Goal: Task Accomplishment & Management: Use online tool/utility

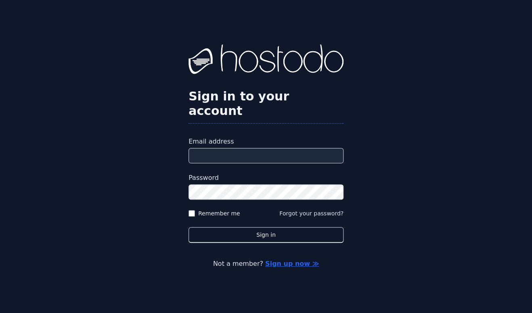
type input "**********"
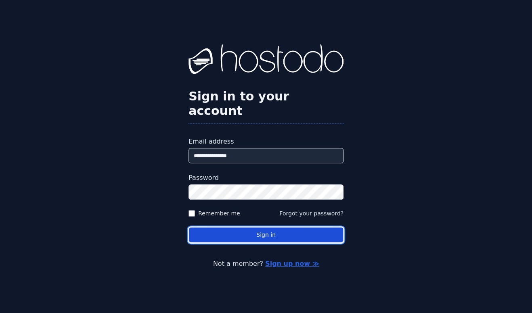
click at [240, 230] on button "Sign in" at bounding box center [265, 235] width 155 height 16
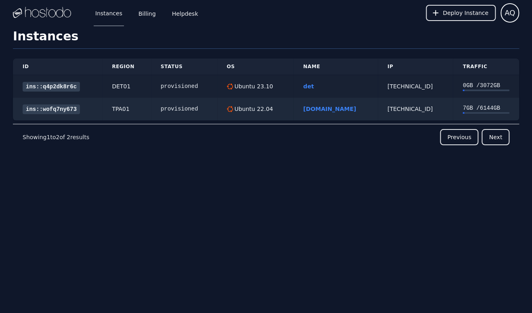
click at [69, 85] on link "ins::q4p2dk8r6c" at bounding box center [51, 87] width 57 height 10
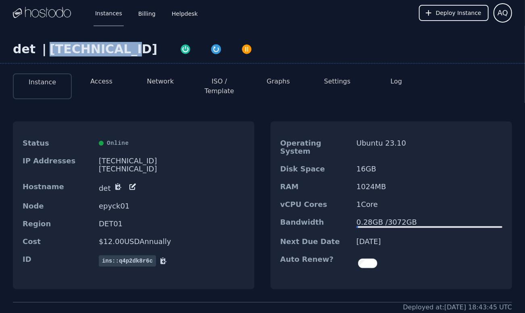
drag, startPoint x: 116, startPoint y: 46, endPoint x: 47, endPoint y: 56, distance: 70.1
click at [50, 56] on div "38.43.93.122" at bounding box center [104, 49] width 108 height 15
copy div "38.43.93.122"
click at [106, 79] on button "Access" at bounding box center [101, 82] width 22 height 10
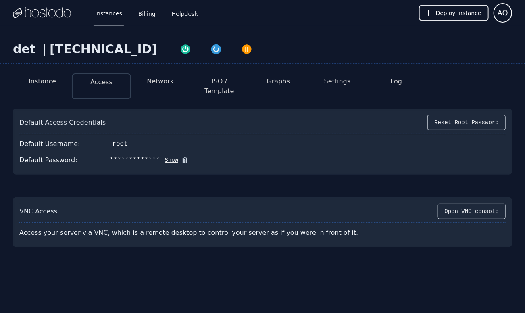
click at [182, 156] on icon at bounding box center [186, 160] width 8 height 8
